Goal: Transaction & Acquisition: Purchase product/service

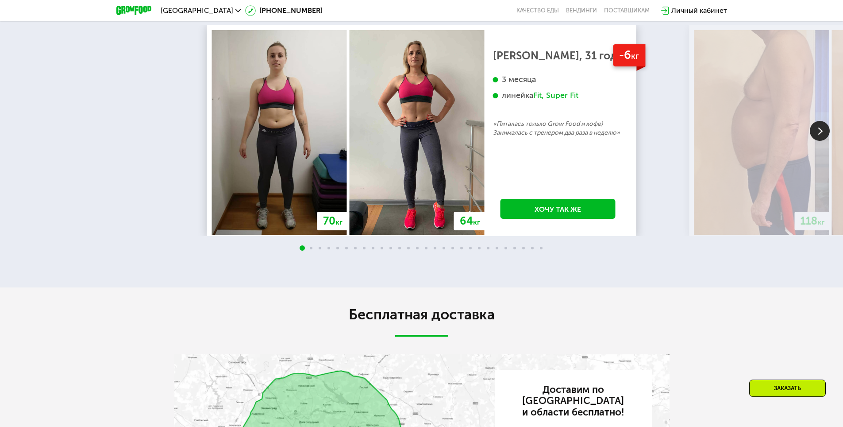
scroll to position [1638, 0]
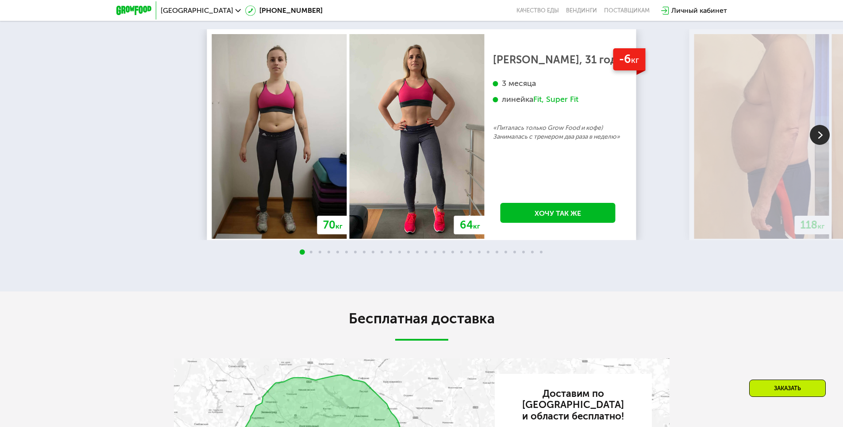
click at [823, 145] on img at bounding box center [820, 135] width 20 height 20
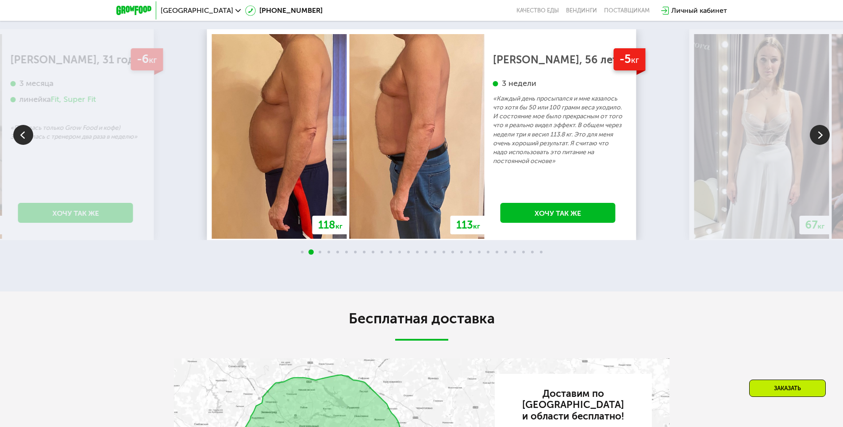
click at [823, 145] on img at bounding box center [820, 135] width 20 height 20
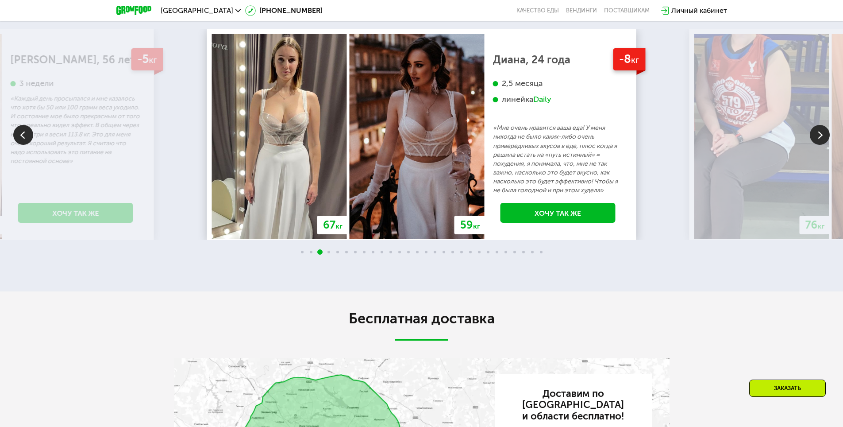
click at [823, 145] on img at bounding box center [820, 135] width 20 height 20
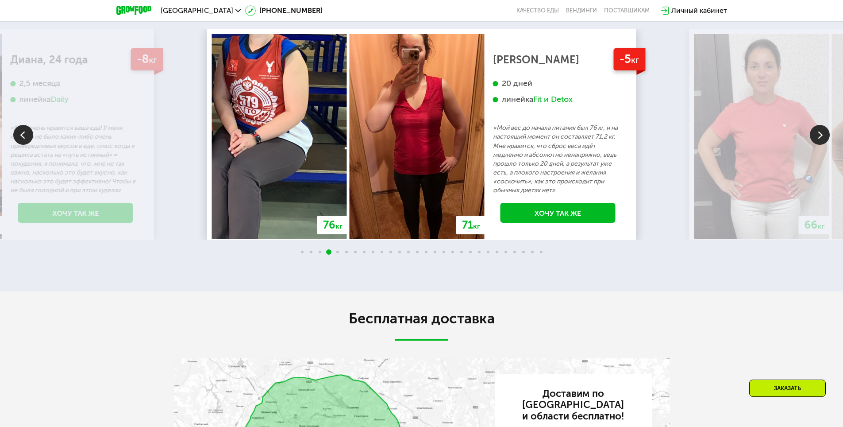
click at [823, 145] on img at bounding box center [820, 135] width 20 height 20
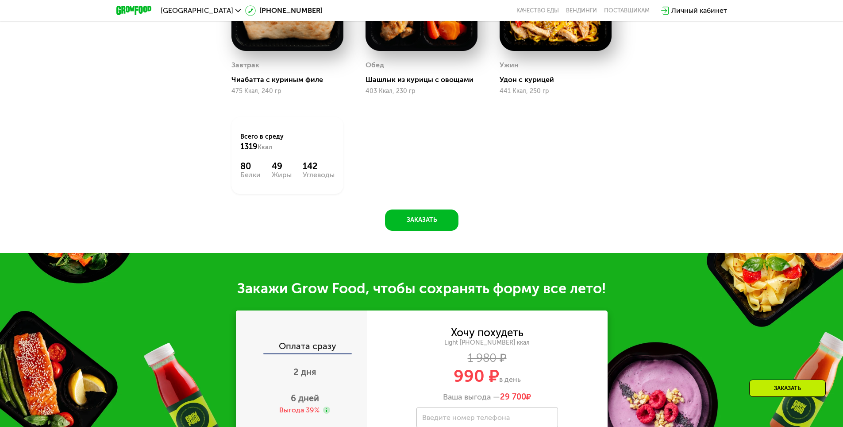
scroll to position [575, 0]
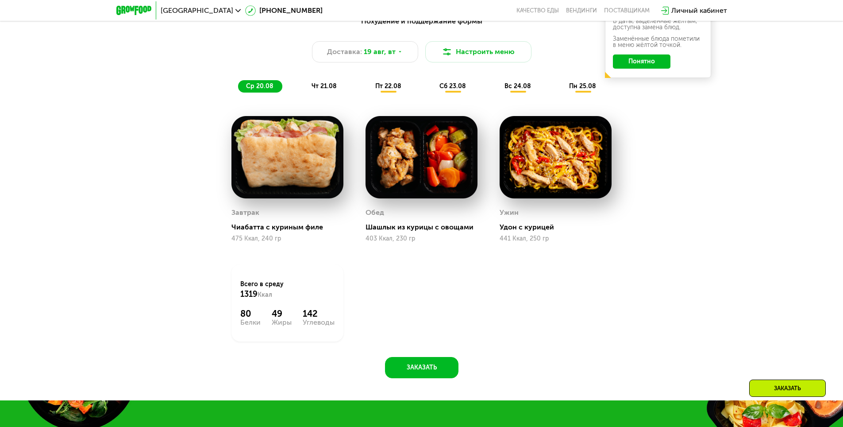
click at [367, 84] on div "чт 21.08" at bounding box center [388, 86] width 43 height 12
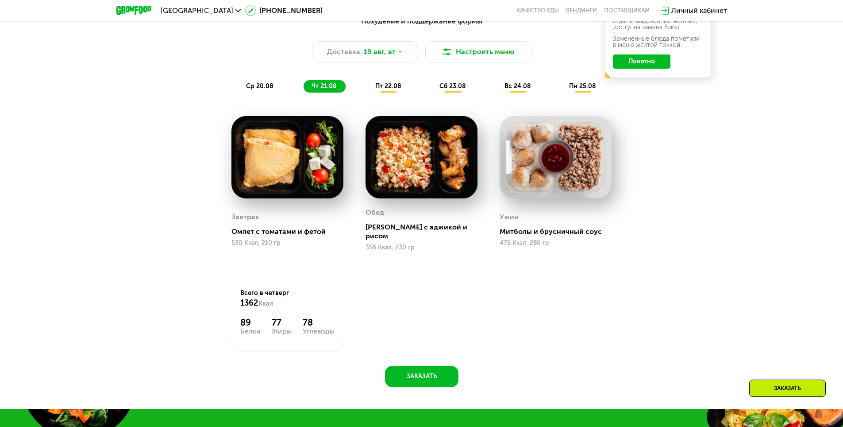
click at [392, 90] on span "пт 22.08" at bounding box center [388, 86] width 26 height 8
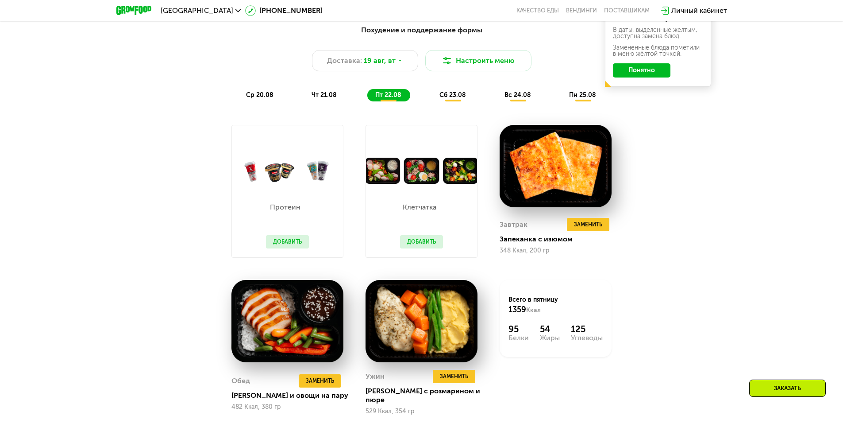
scroll to position [487, 0]
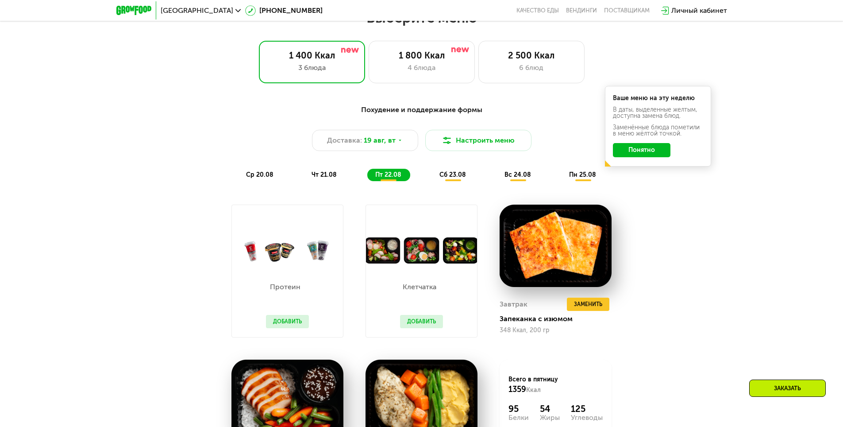
click at [449, 178] on span "сб 23.08" at bounding box center [453, 175] width 27 height 8
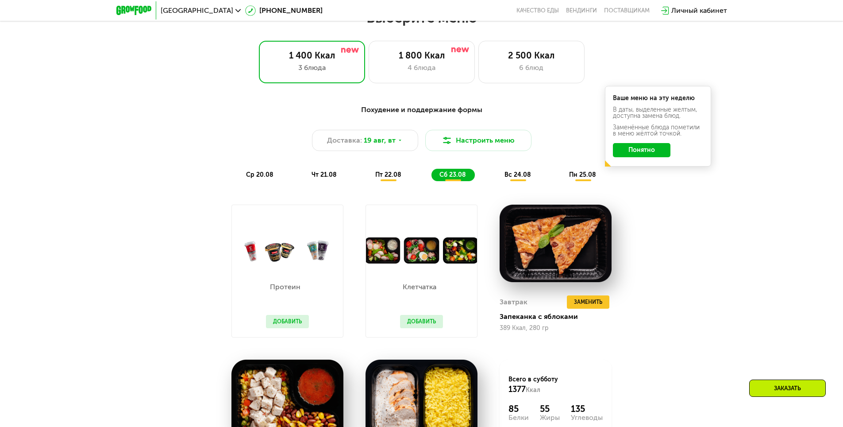
click at [561, 173] on div "вс 24.08" at bounding box center [583, 175] width 44 height 12
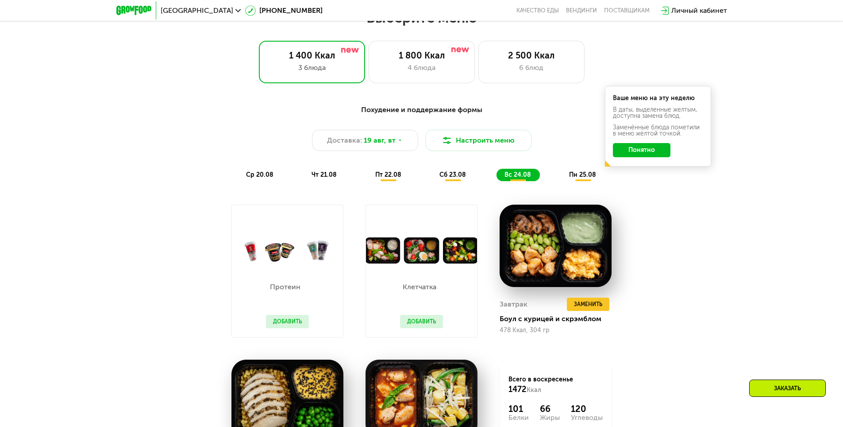
click at [578, 172] on div "пн 25.08" at bounding box center [583, 175] width 44 height 12
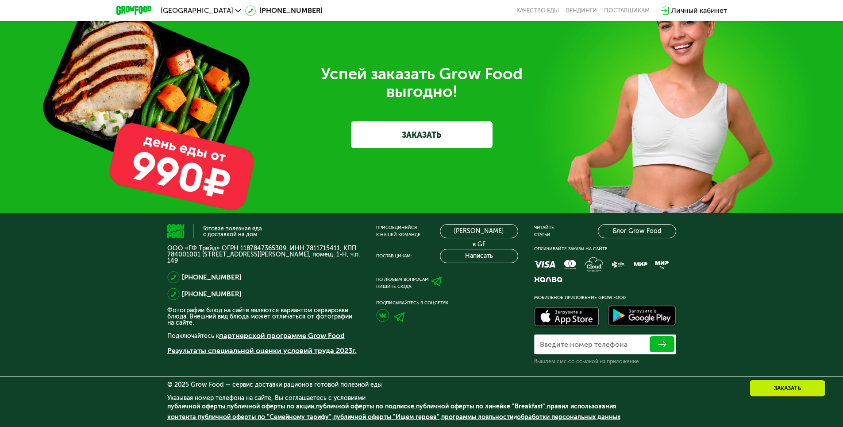
scroll to position [2818, 0]
click at [437, 135] on link "ЗАКАЗАТЬ" at bounding box center [422, 134] width 142 height 27
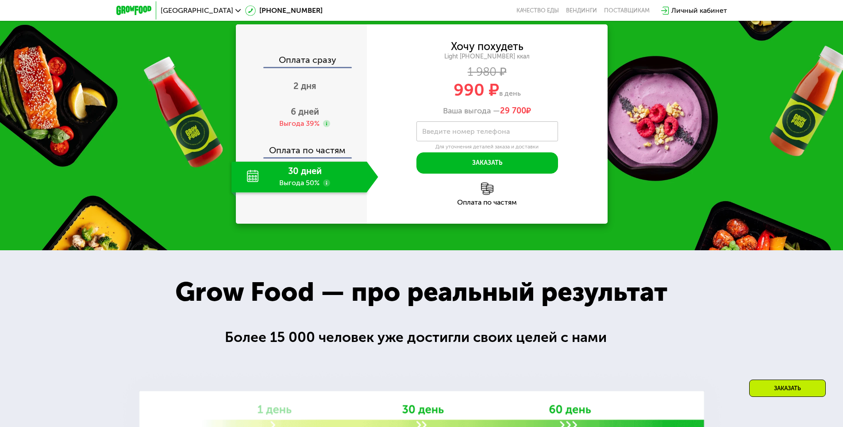
scroll to position [1014, 0]
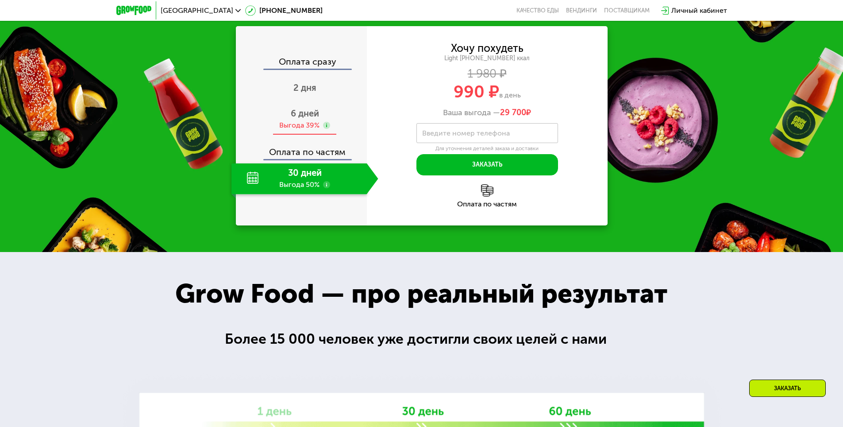
click at [327, 129] on use at bounding box center [326, 125] width 7 height 7
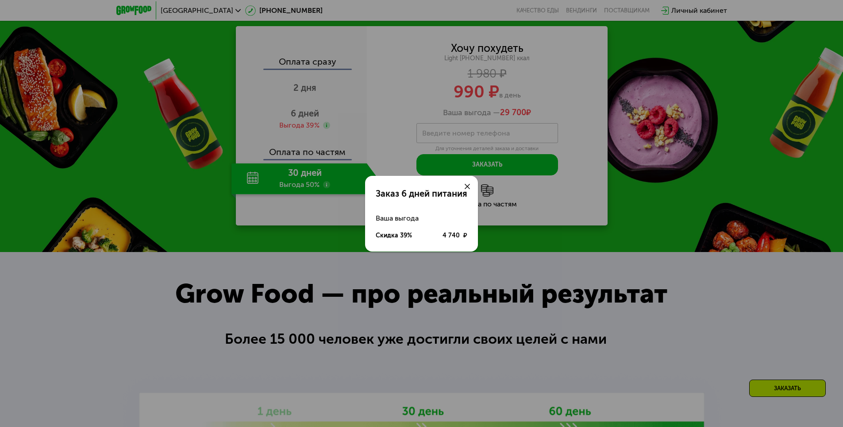
click at [468, 187] on use at bounding box center [467, 186] width 5 height 5
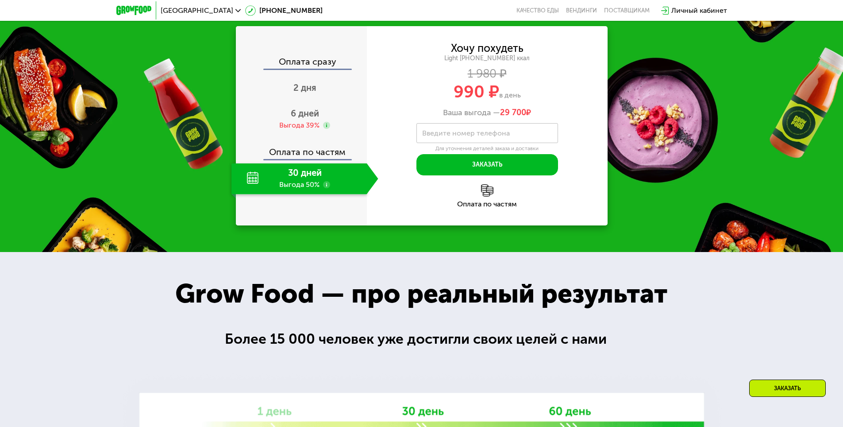
click at [325, 188] on use at bounding box center [326, 184] width 7 height 7
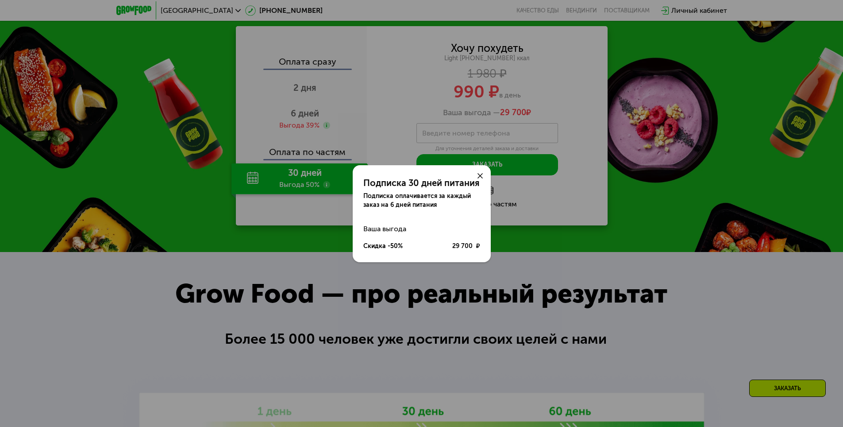
click at [480, 173] on icon at bounding box center [480, 175] width 5 height 5
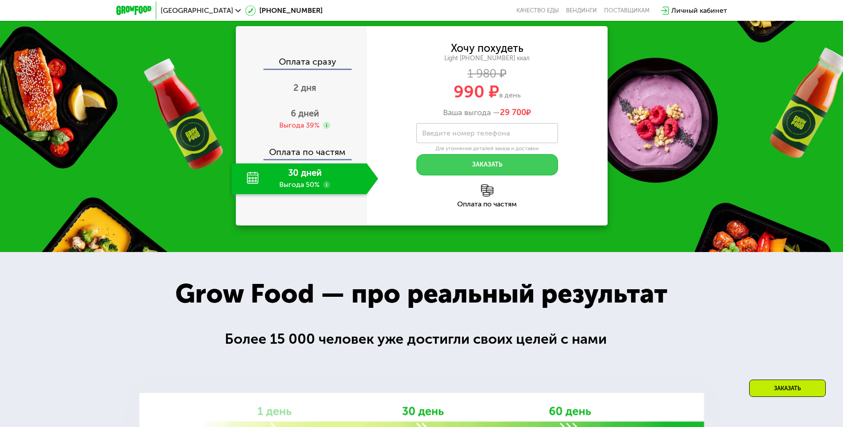
click at [473, 175] on button "Заказать" at bounding box center [488, 164] width 142 height 21
click at [328, 188] on use at bounding box center [326, 184] width 7 height 7
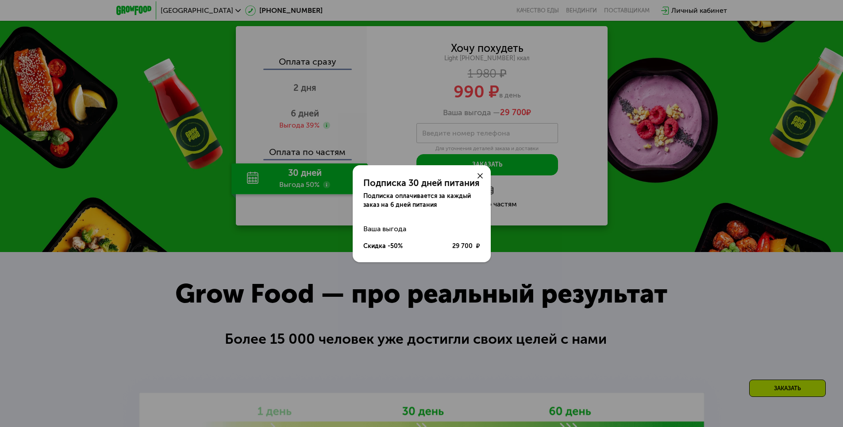
click at [478, 176] on icon at bounding box center [480, 175] width 5 height 5
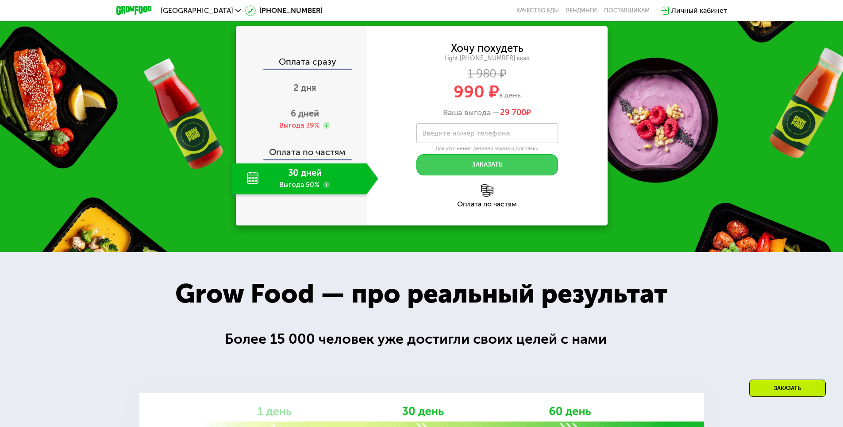
click at [463, 175] on button "Заказать" at bounding box center [488, 164] width 142 height 21
drag, startPoint x: 583, startPoint y: 54, endPoint x: 603, endPoint y: 39, distance: 25.3
click at [585, 13] on div "Закажи Grow Food, чтобы сохранять форму все лето!" at bounding box center [421, 4] width 843 height 18
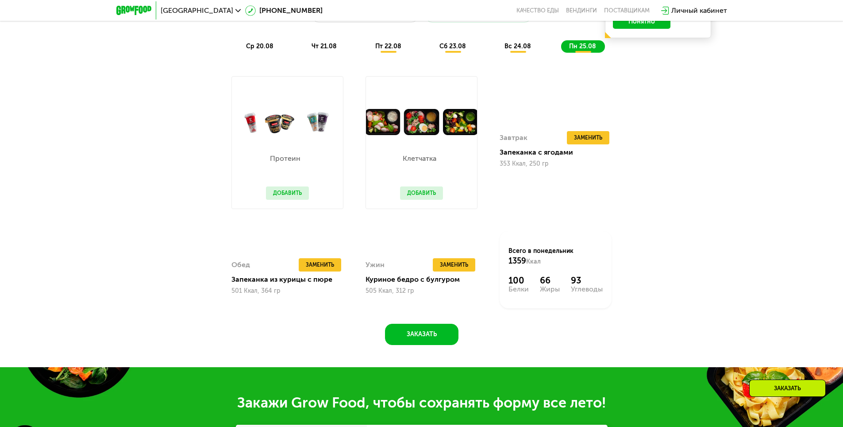
scroll to position [350, 0]
